Goal: Check status: Check status

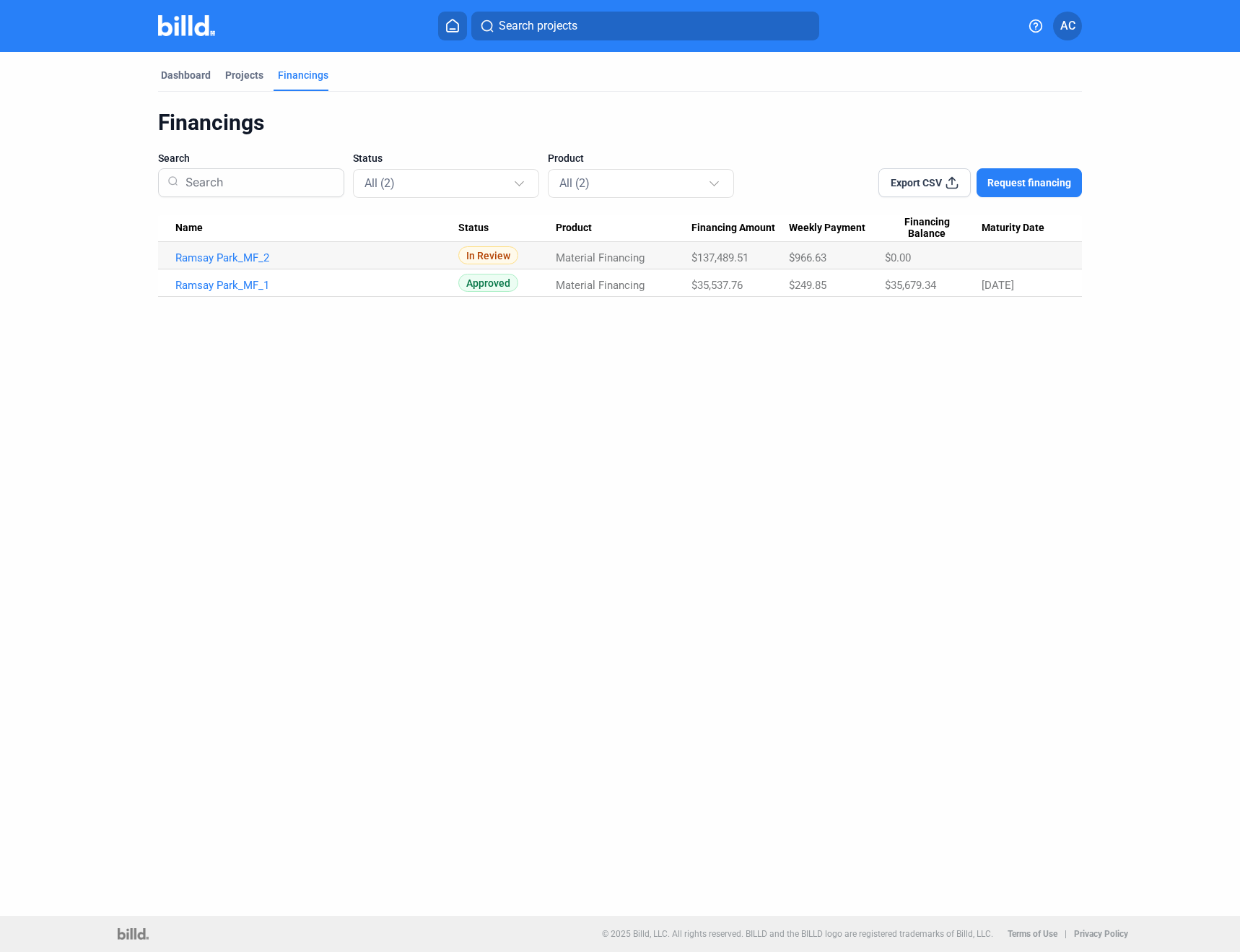
click at [1133, 209] on dashboard "Dashboard Projects Financings Financings Search Status All (2) Product All (2) …" at bounding box center [620, 174] width 1116 height 245
click at [257, 258] on link "Ramsay Park_MF_2" at bounding box center [317, 258] width 283 height 13
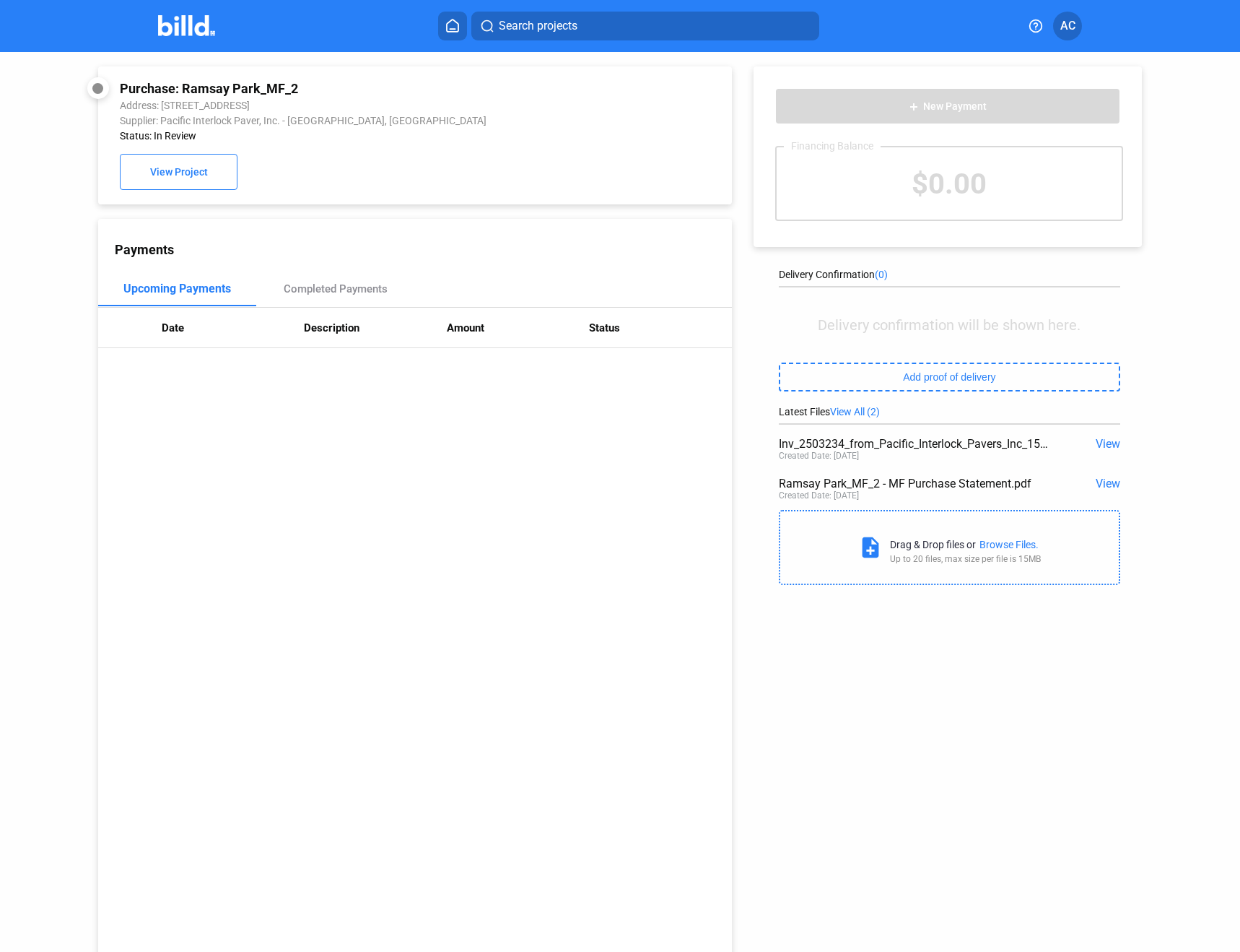
click at [1100, 480] on span "View" at bounding box center [1108, 483] width 24 height 14
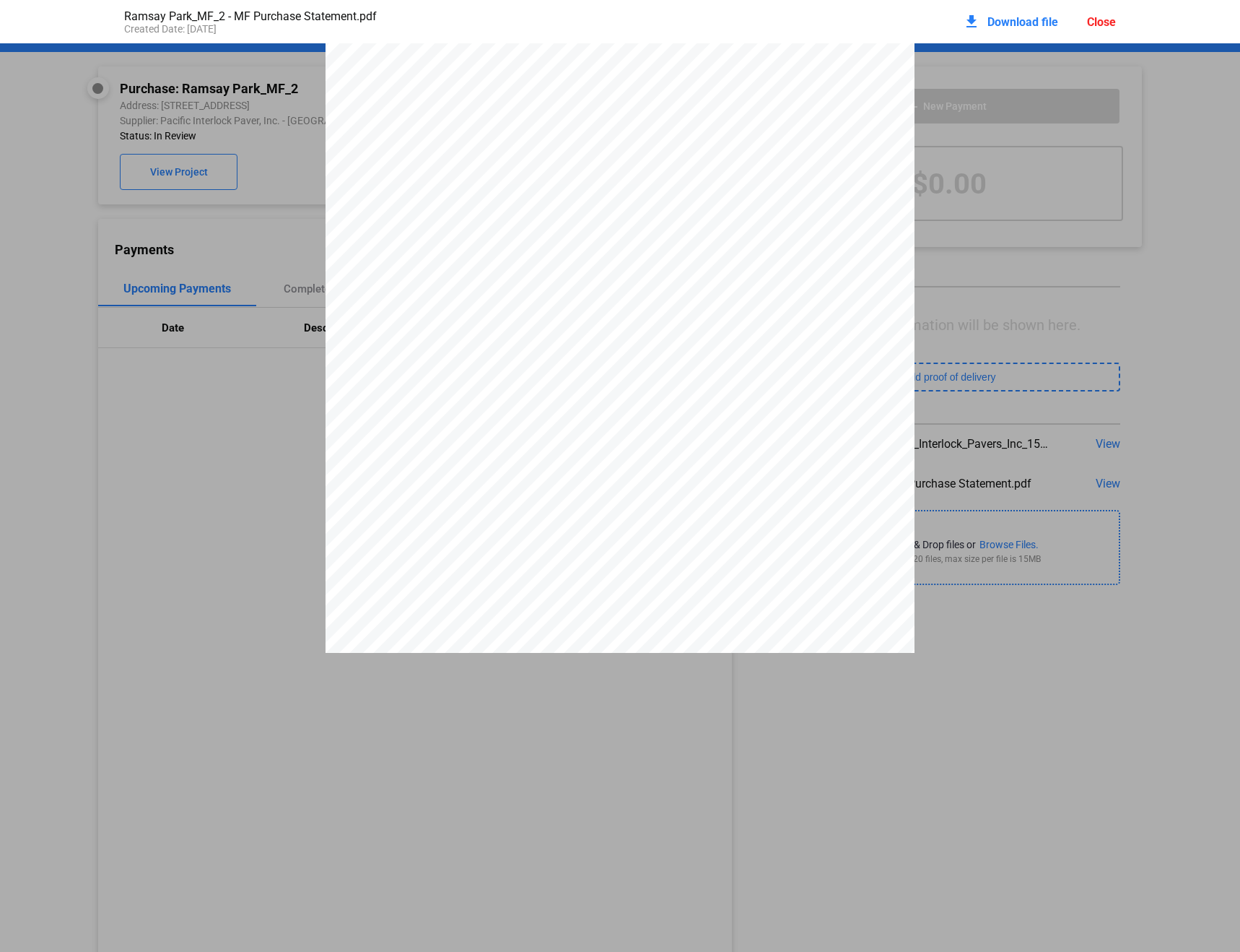
scroll to position [2478, 0]
drag, startPoint x: 604, startPoint y: 282, endPoint x: 659, endPoint y: 284, distance: 55.0
click at [659, 284] on div "Invoice Date [DATE] Invoice # 25-03234 Purchaser Alpha & Omega Pavers [STREET_A…" at bounding box center [620, 272] width 589 height 763
click at [661, 285] on div "Invoice Date [DATE] Invoice # 25-03234 Purchaser Alpha & Omega Pavers [STREET_A…" at bounding box center [620, 272] width 589 height 763
drag, startPoint x: 658, startPoint y: 287, endPoint x: 617, endPoint y: 286, distance: 41.0
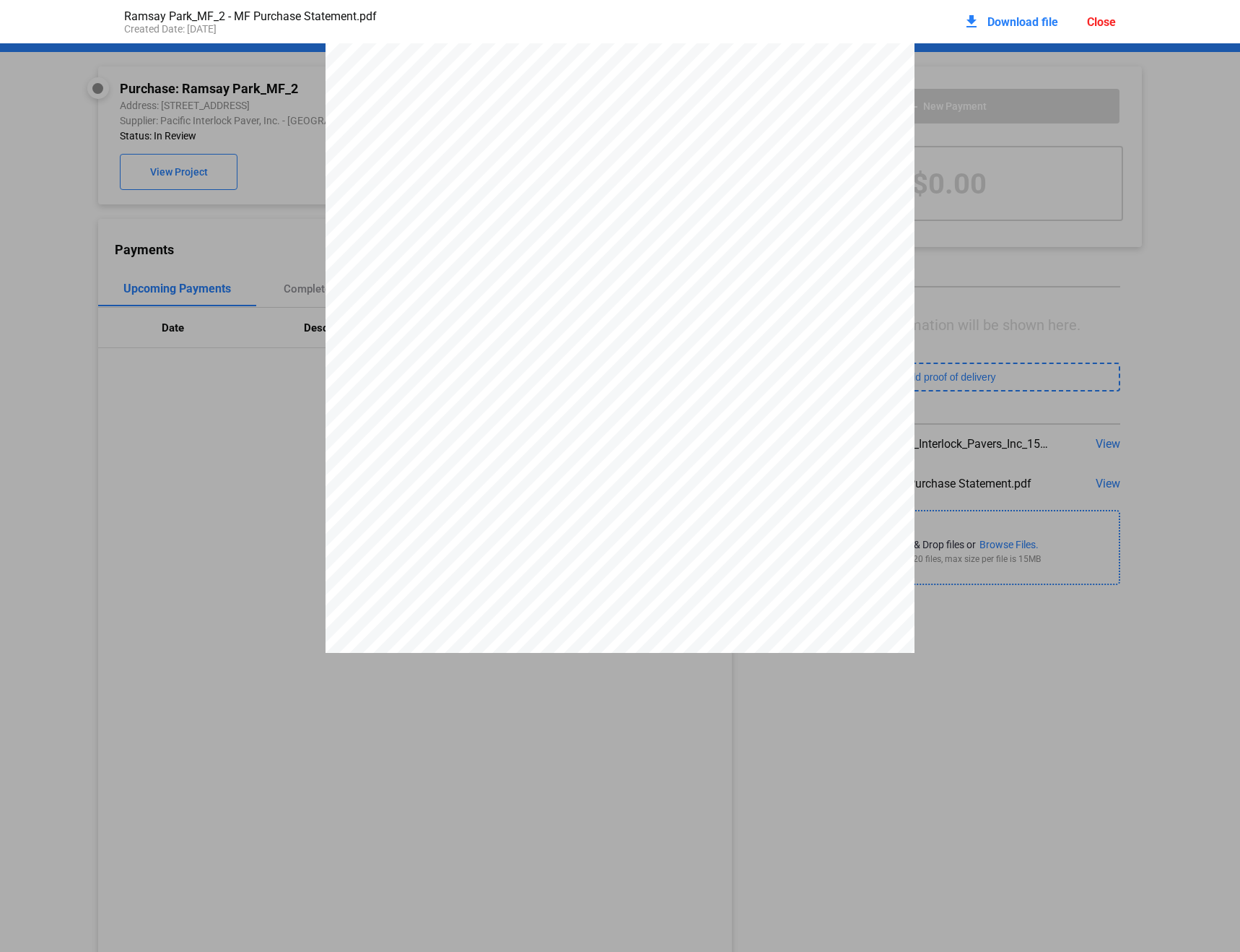
click at [613, 286] on div "Invoice Date [DATE] Invoice # 25-03234 Purchaser Alpha & Omega Pavers [STREET_A…" at bounding box center [620, 272] width 589 height 763
click at [654, 290] on span "25% payment due when order is placed = $35,537.76" at bounding box center [532, 292] width 252 height 10
